Goal: Check status: Check status

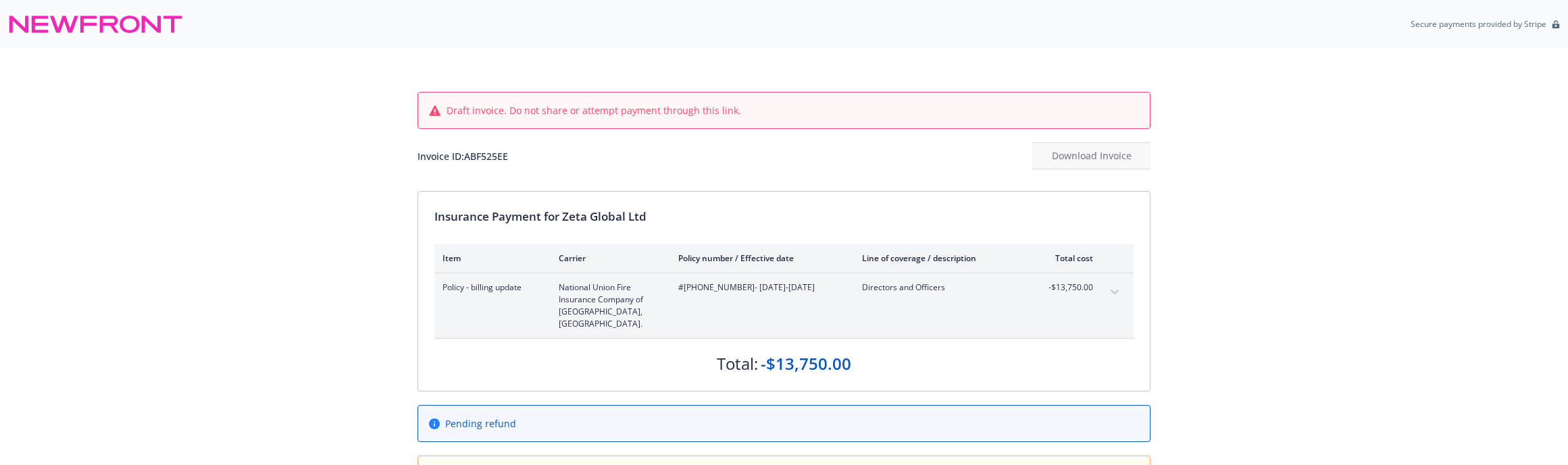
click at [22, 75] on div "Draft invoice. Do not share or attempt payment through this link. Invoice ID: A…" at bounding box center [784, 277] width 1568 height 458
